Goal: Information Seeking & Learning: Learn about a topic

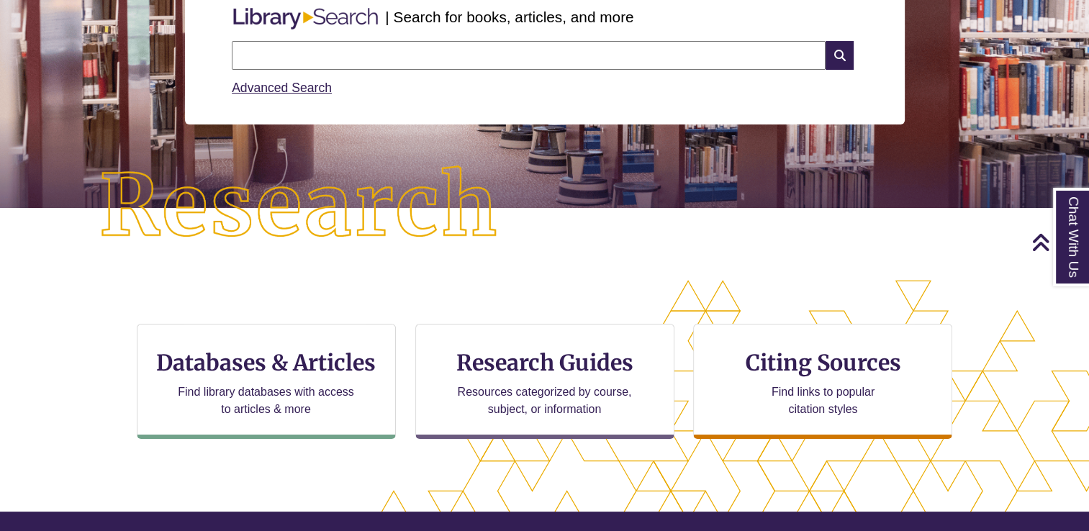
scroll to position [207, 0]
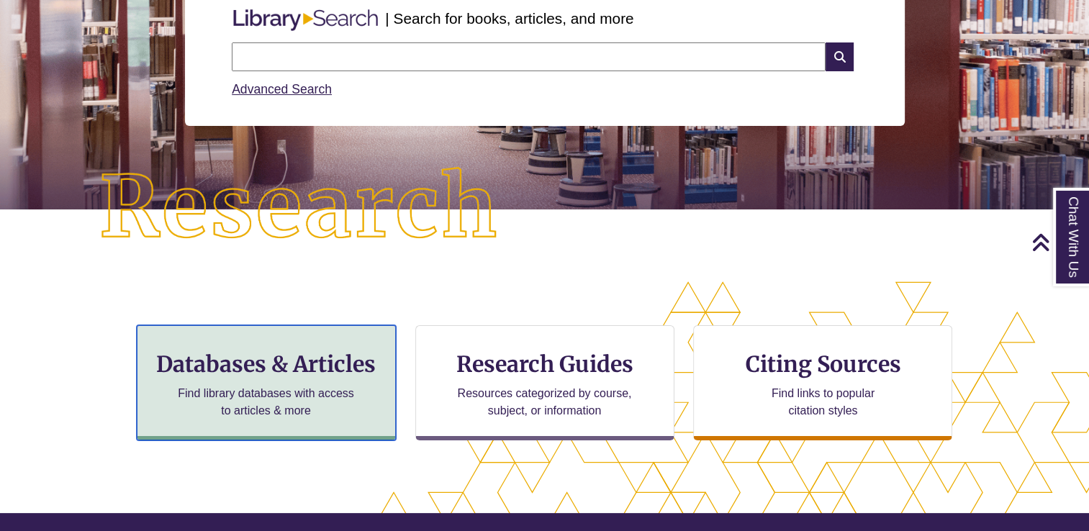
click at [330, 375] on h3 "Databases & Articles" at bounding box center [266, 364] width 235 height 27
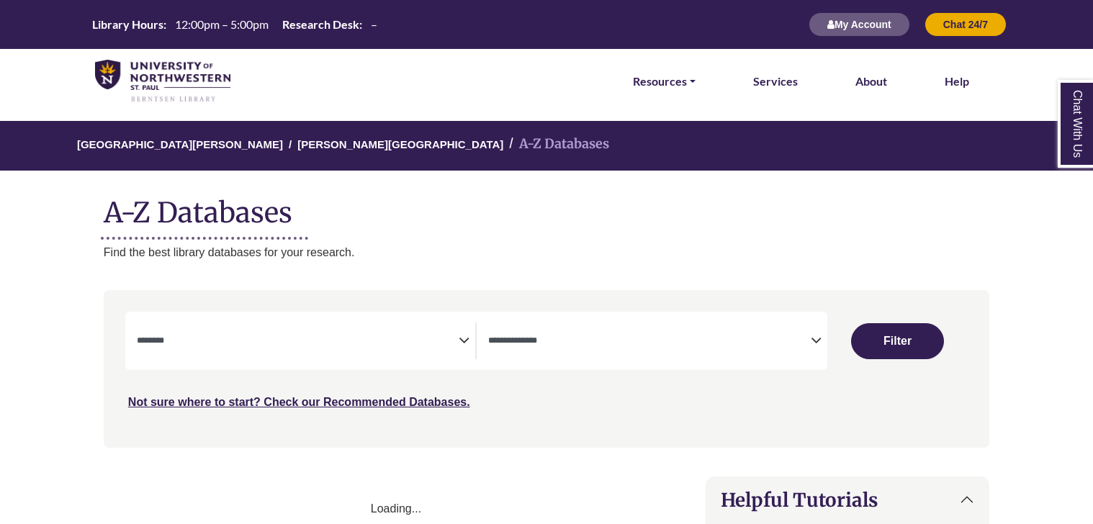
select select "Database Subject Filter"
select select "Database Types Filter"
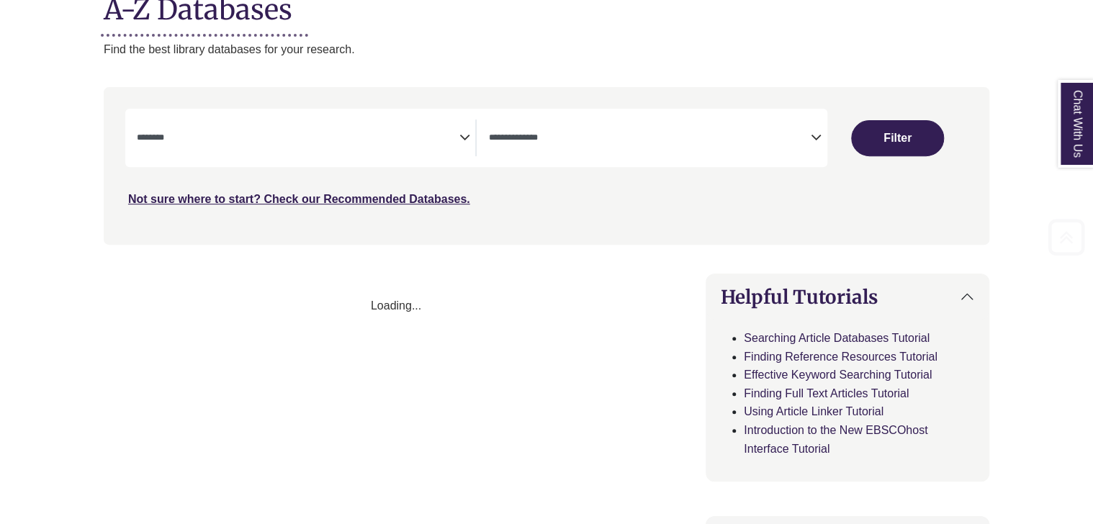
select select "Database Subject Filter"
select select "Database Types Filter"
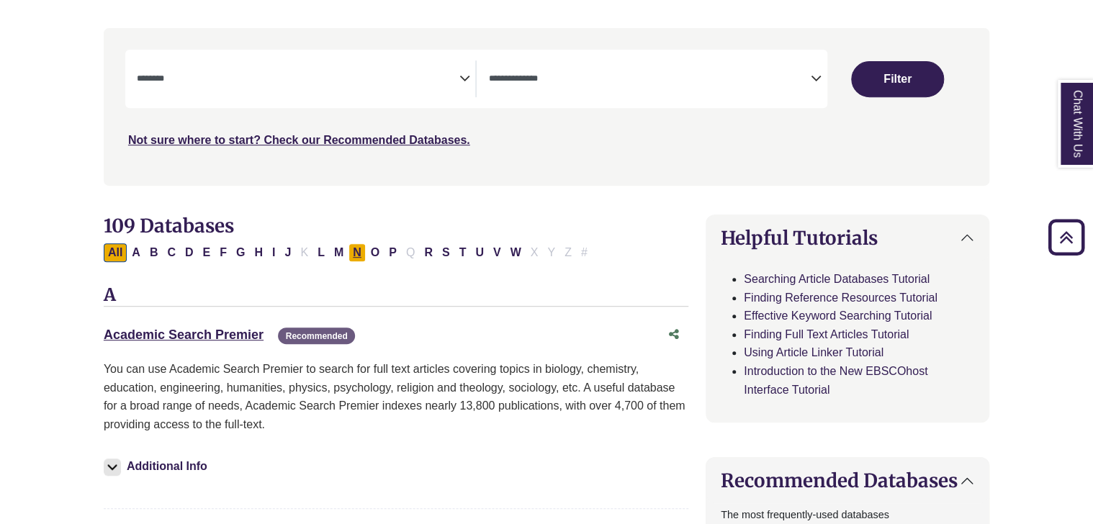
scroll to position [250, 0]
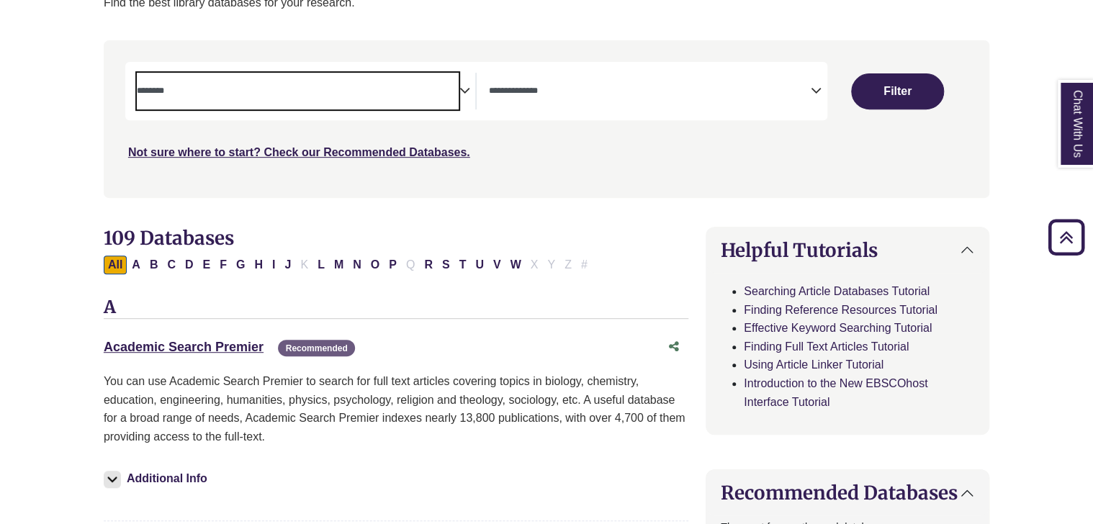
click at [439, 104] on span "Search filters" at bounding box center [298, 91] width 323 height 37
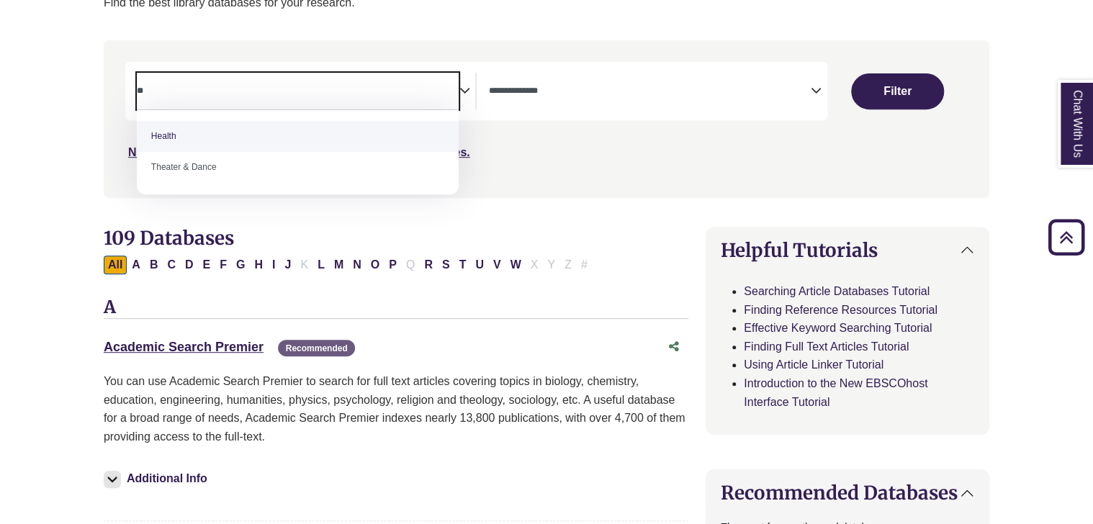
type textarea "*"
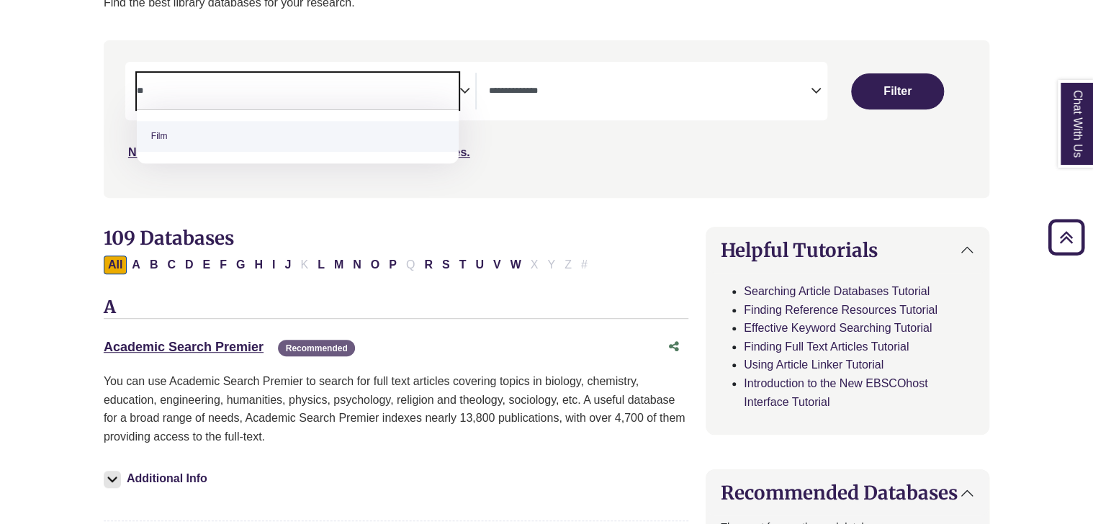
type textarea "*"
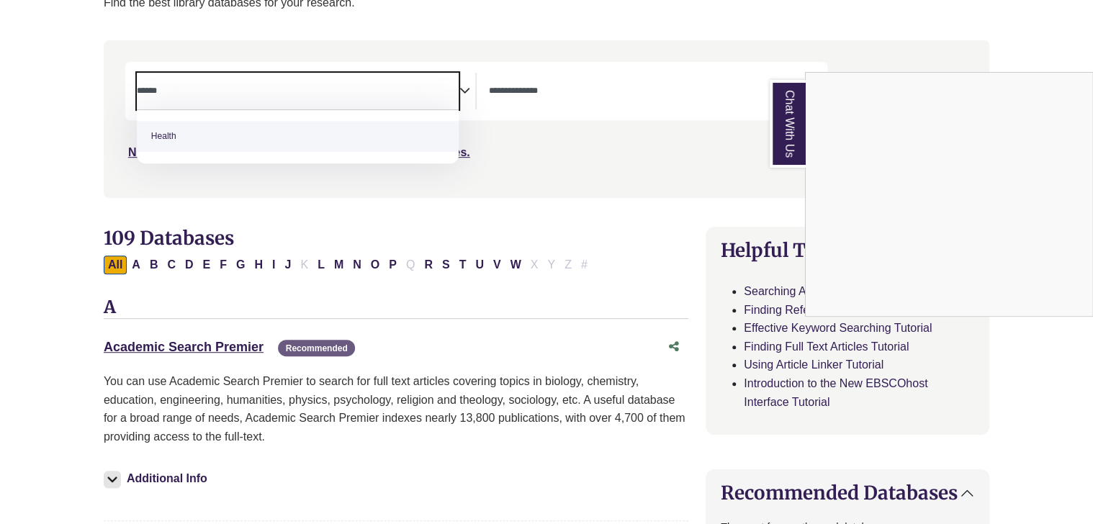
type textarea "******"
select select "*****"
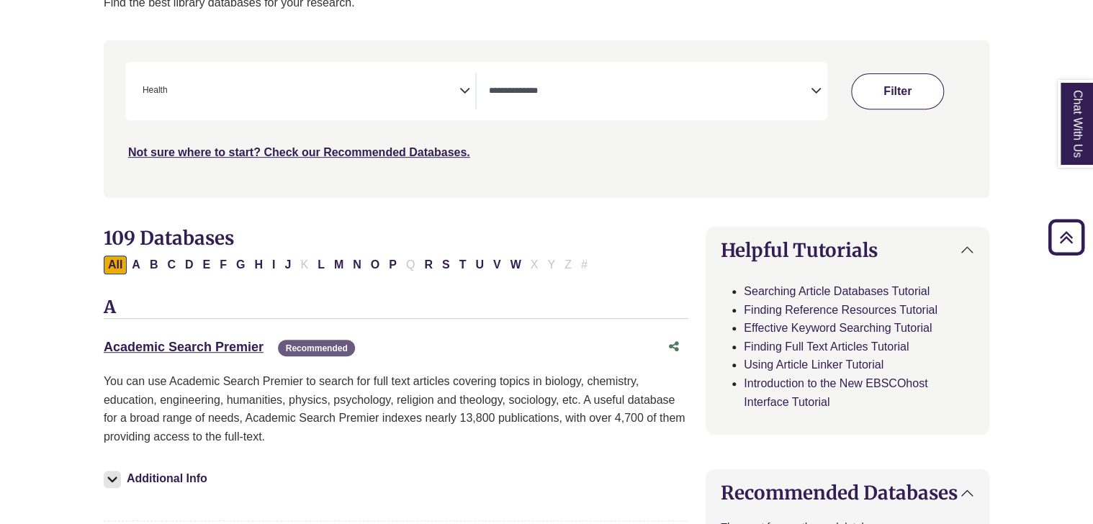
drag, startPoint x: 887, startPoint y: 68, endPoint x: 887, endPoint y: 78, distance: 10.1
click at [887, 78] on div "Clear Filters Filter" at bounding box center [897, 91] width 140 height 58
click at [887, 78] on button "Filter" at bounding box center [897, 91] width 92 height 36
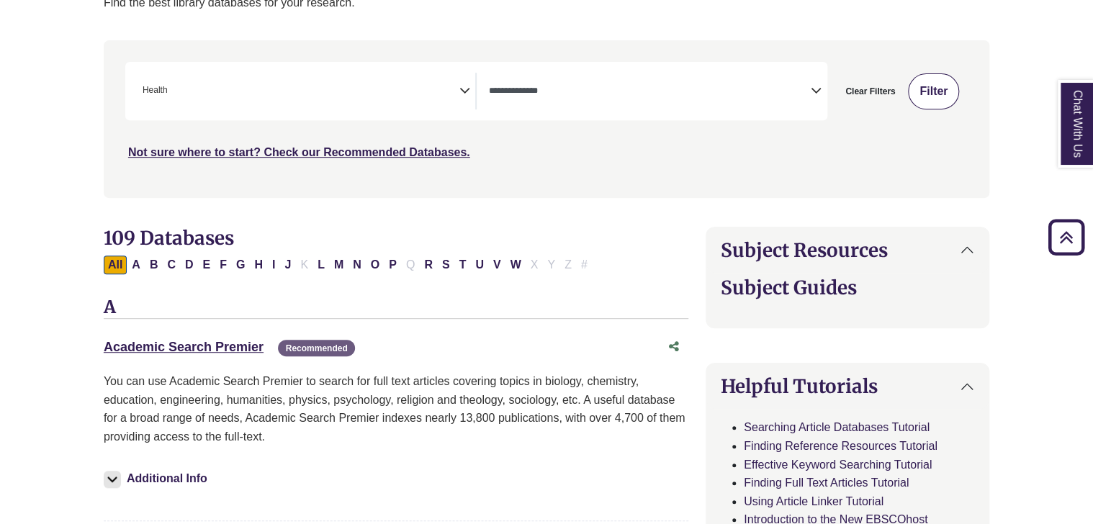
select select "Database Types Filter"
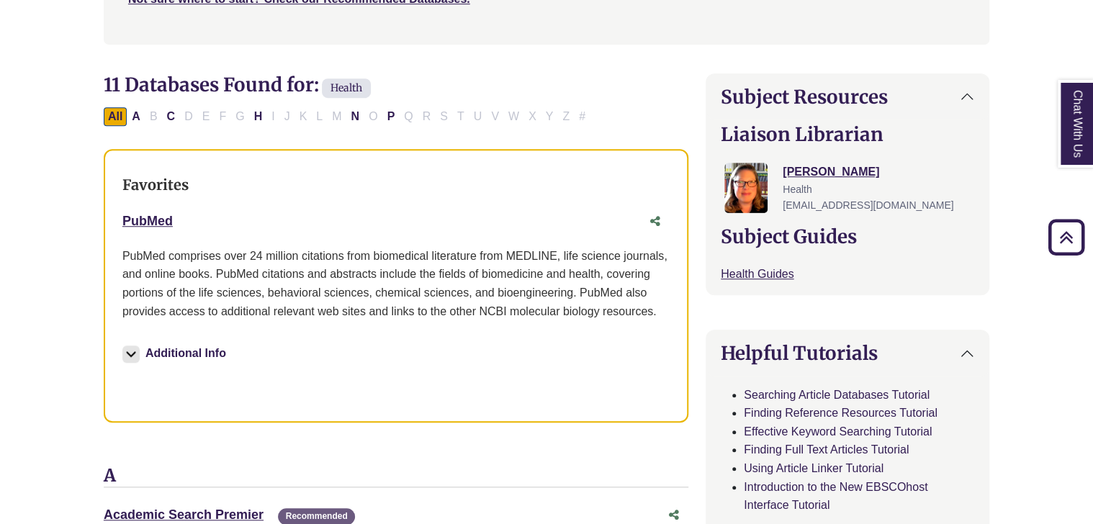
scroll to position [394, 0]
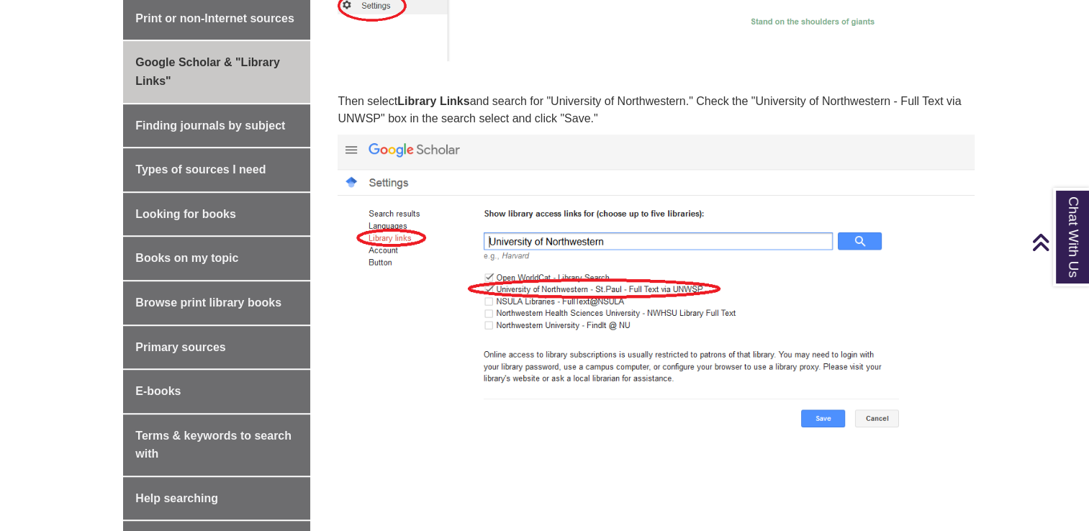
scroll to position [914, 0]
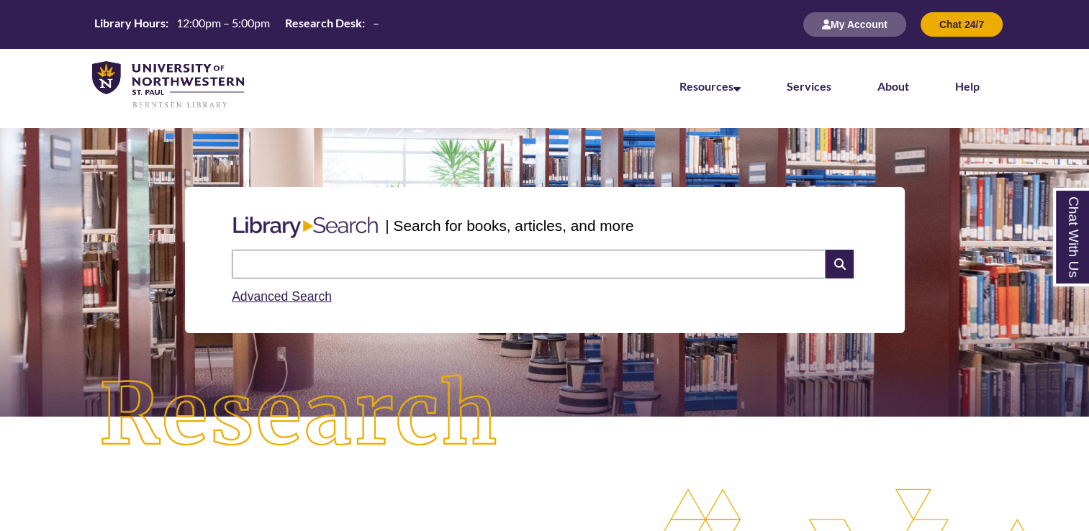
click at [644, 266] on input "text" at bounding box center [529, 264] width 594 height 29
paste input "**********"
type input "**********"
